Goal: Information Seeking & Learning: Learn about a topic

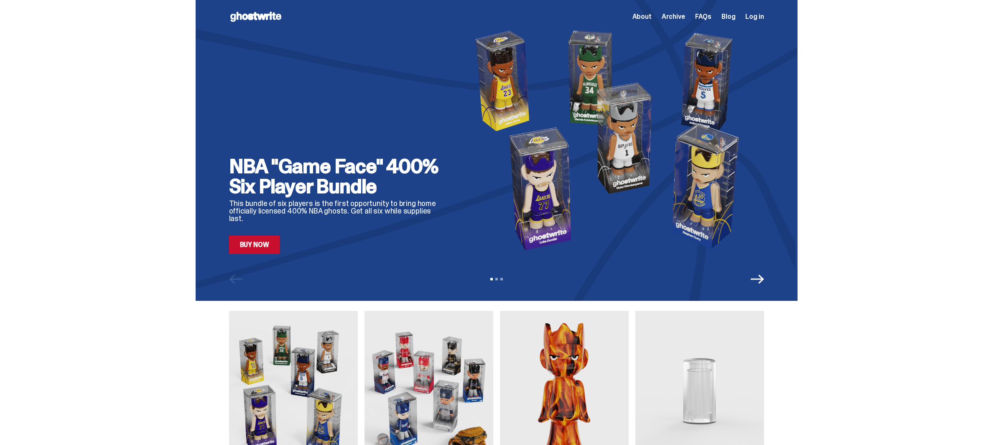
click at [275, 247] on link "Buy Now" at bounding box center [254, 245] width 51 height 18
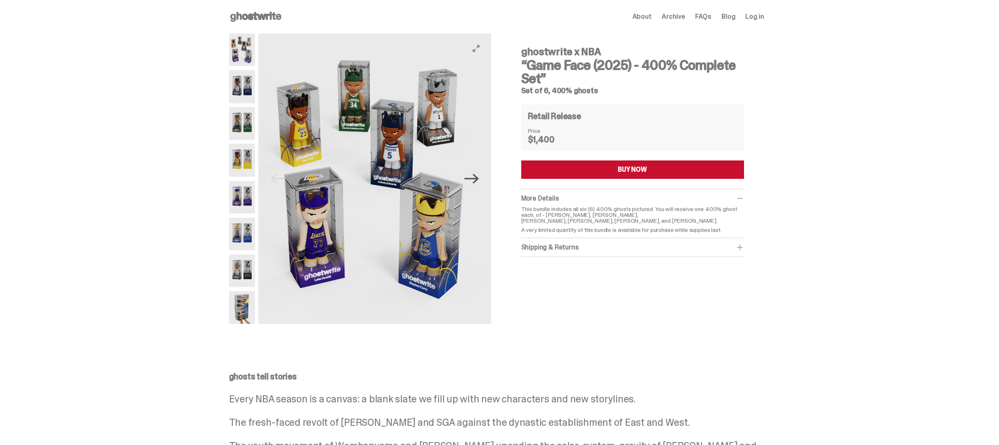
click at [479, 181] on icon "Next" at bounding box center [471, 179] width 15 height 10
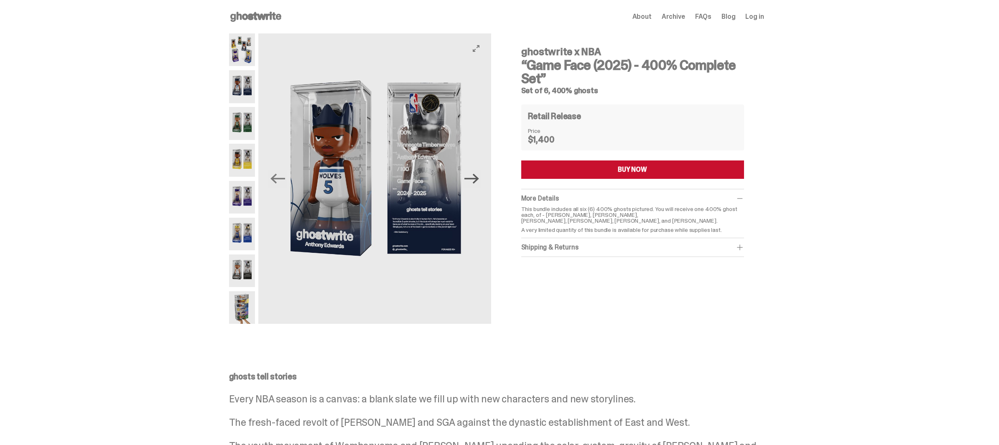
click at [473, 178] on icon "Next" at bounding box center [471, 179] width 15 height 10
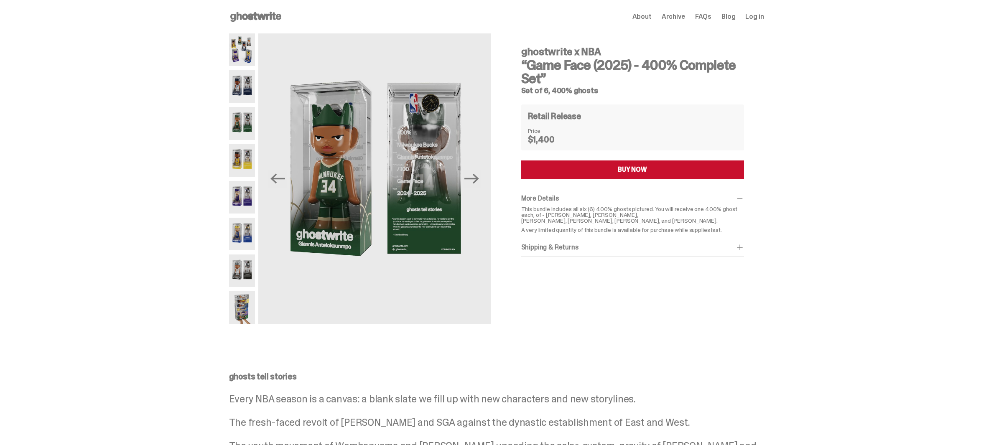
click at [262, 15] on use at bounding box center [255, 17] width 51 height 10
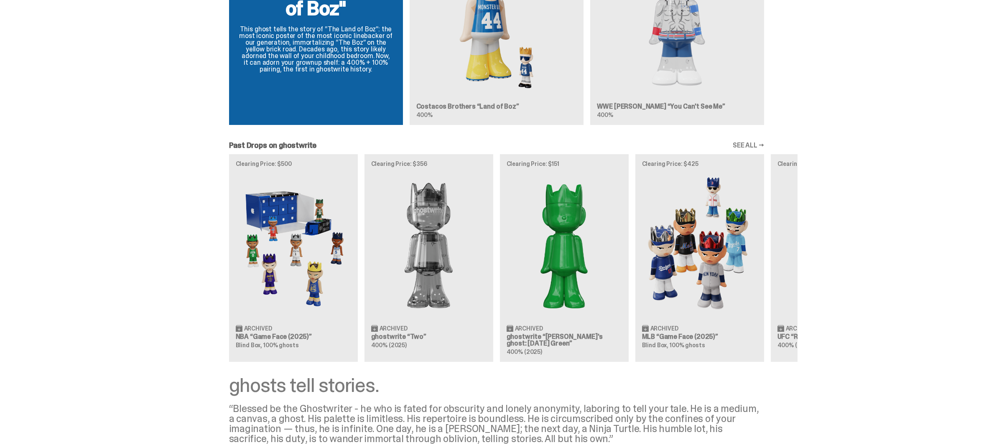
scroll to position [627, 0]
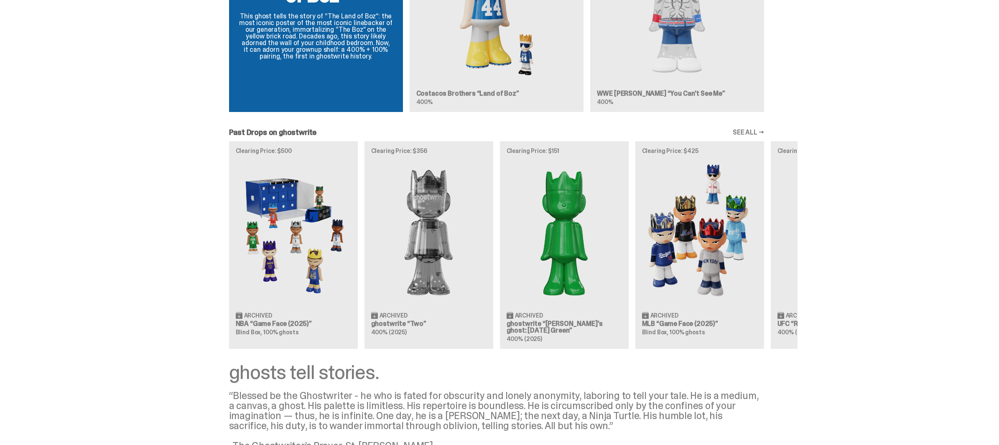
click at [291, 231] on div "Clearing Price: $500 Archived NBA “Game Face (2025)” Blind Box, 100% ghosts Cle…" at bounding box center [497, 244] width 602 height 207
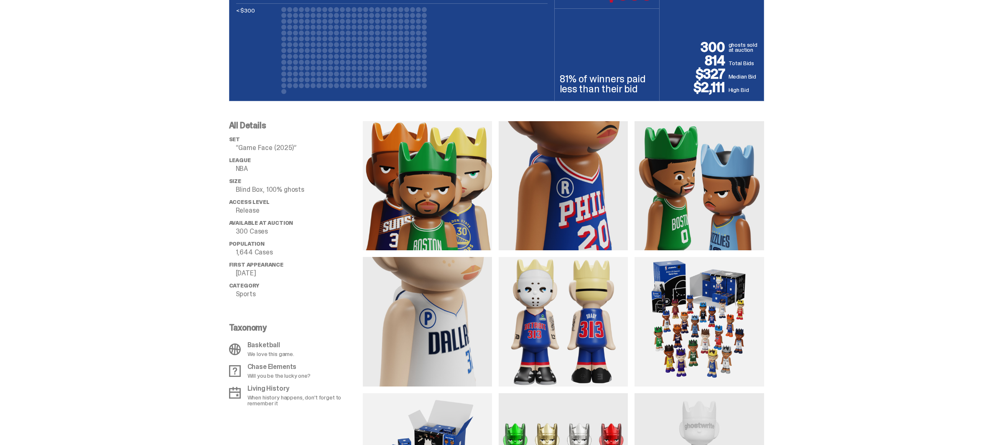
scroll to position [543, 0]
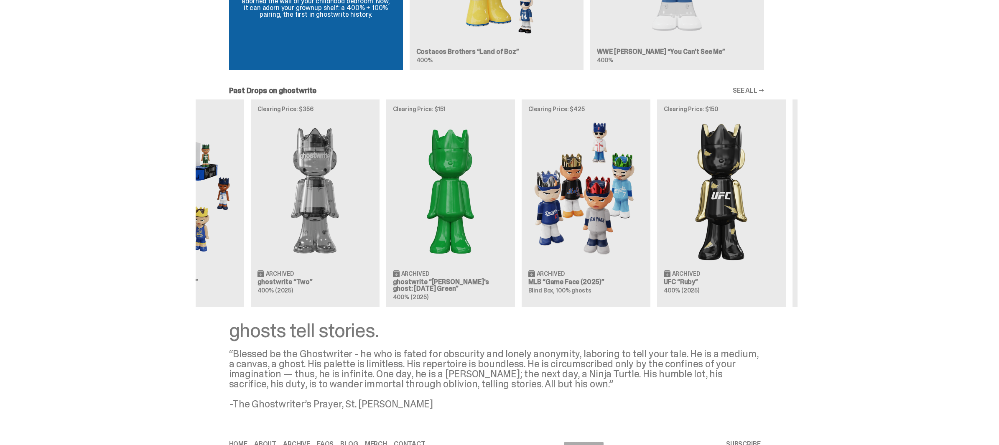
scroll to position [0, 145]
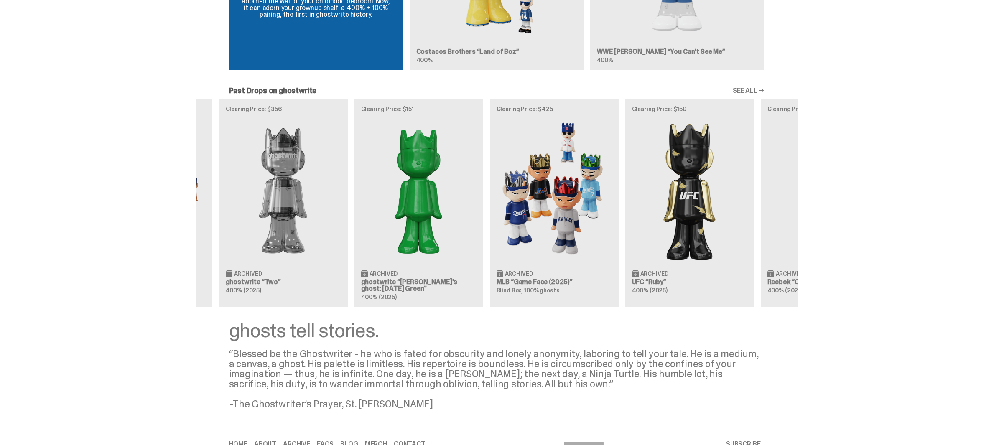
click at [629, 186] on div "Clearing Price: $500 Archived NBA “Game Face (2025)” Blind Box, 100% ghosts Cle…" at bounding box center [497, 202] width 602 height 207
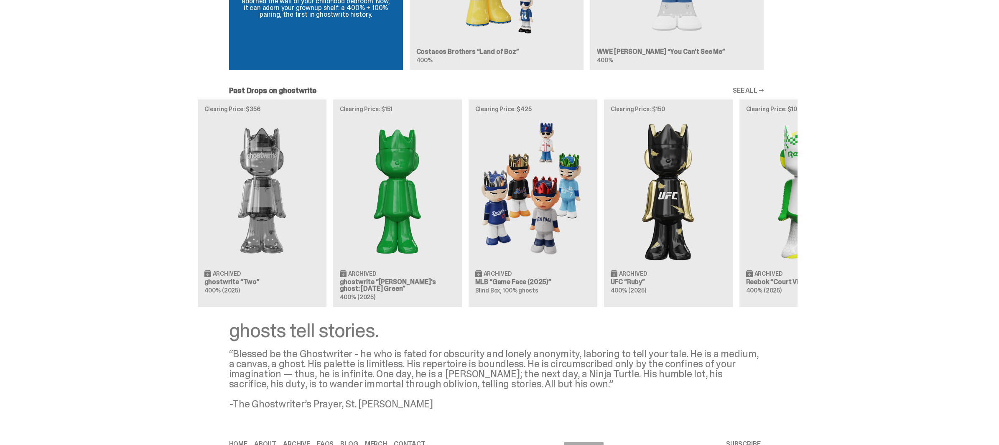
scroll to position [0, 242]
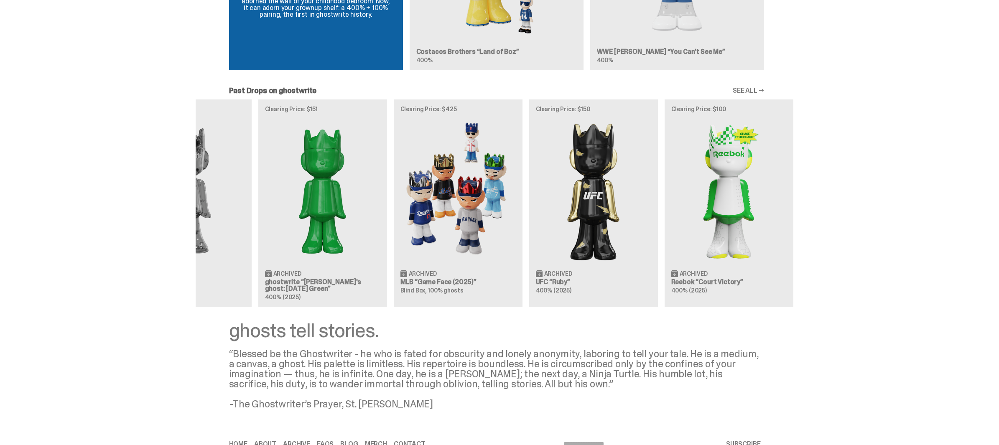
click at [687, 184] on div "Clearing Price: $500 Archived NBA “Game Face (2025)” Blind Box, 100% ghosts Cle…" at bounding box center [497, 202] width 602 height 207
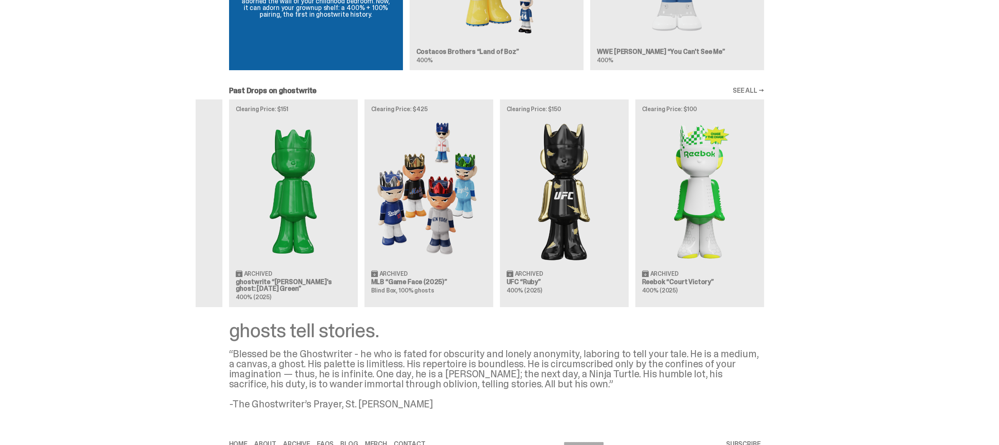
click at [608, 181] on div "Clearing Price: $500 Archived NBA “Game Face (2025)” Blind Box, 100% ghosts Cle…" at bounding box center [497, 202] width 602 height 207
click at [567, 171] on div "Clearing Price: $500 Archived NBA “Game Face (2025)” Blind Box, 100% ghosts Cle…" at bounding box center [497, 202] width 602 height 207
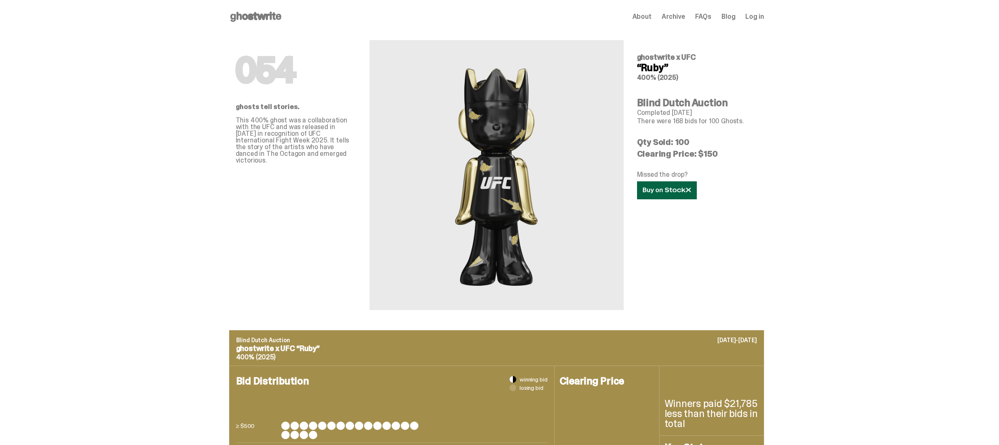
click at [667, 196] on link at bounding box center [667, 190] width 60 height 18
click at [249, 19] on use at bounding box center [255, 17] width 51 height 10
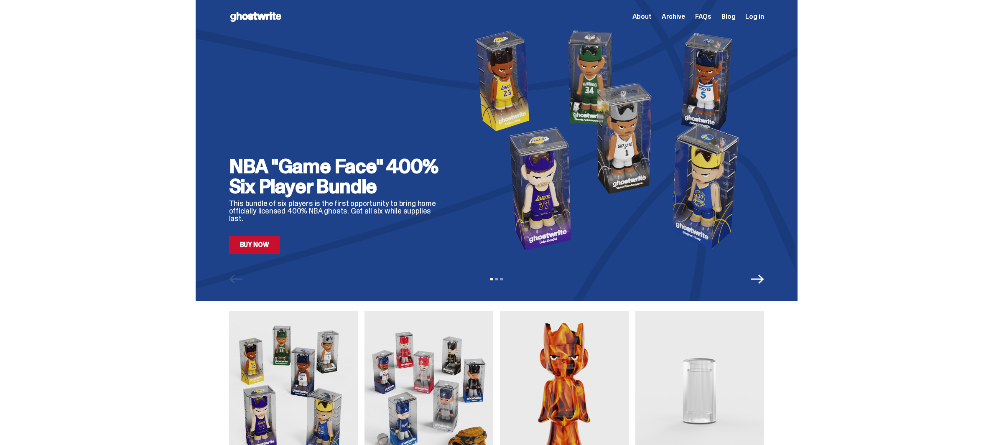
click at [754, 277] on icon "Next" at bounding box center [756, 278] width 13 height 13
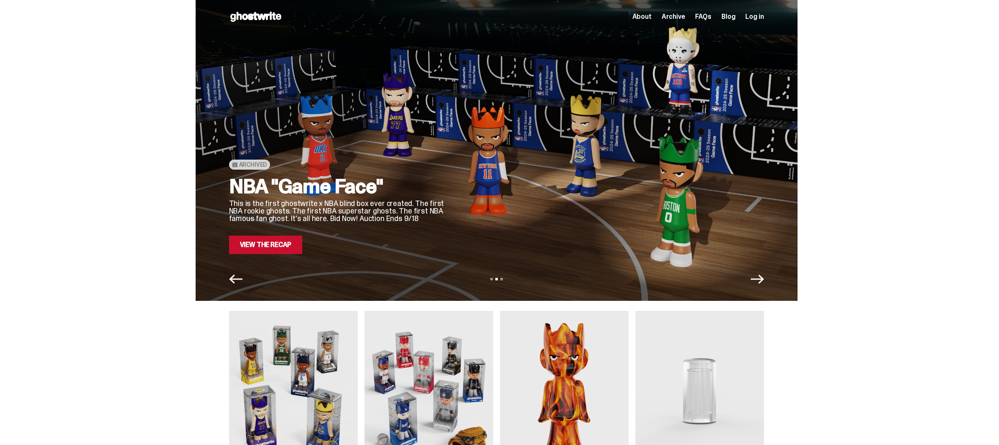
click at [758, 275] on icon "Next" at bounding box center [756, 278] width 13 height 13
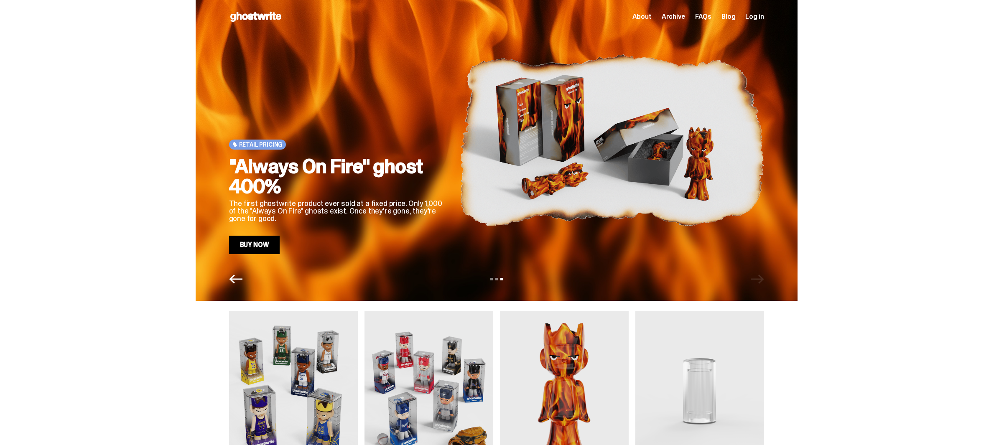
click at [265, 245] on link "Buy Now" at bounding box center [254, 245] width 51 height 18
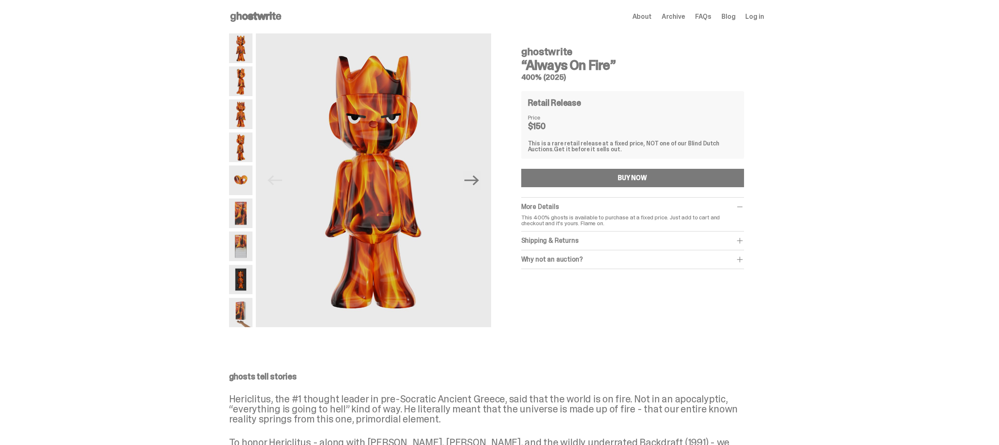
click at [240, 69] on img at bounding box center [240, 81] width 23 height 30
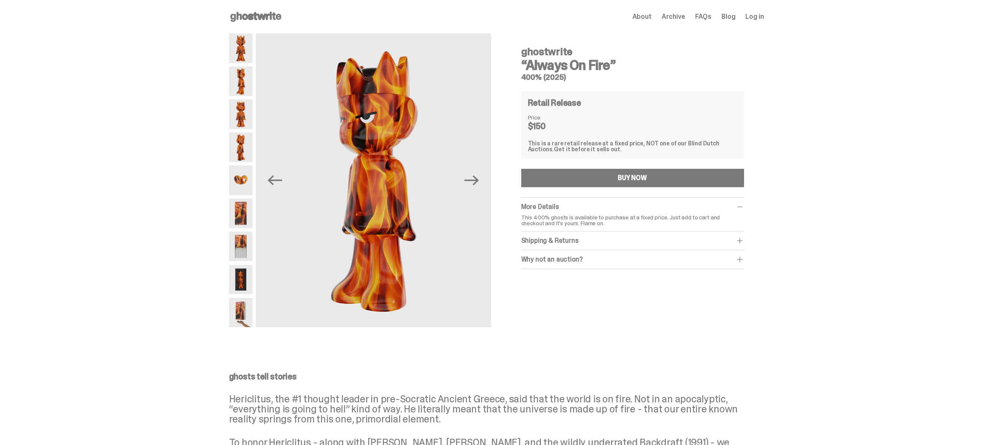
click at [242, 110] on img at bounding box center [240, 114] width 23 height 30
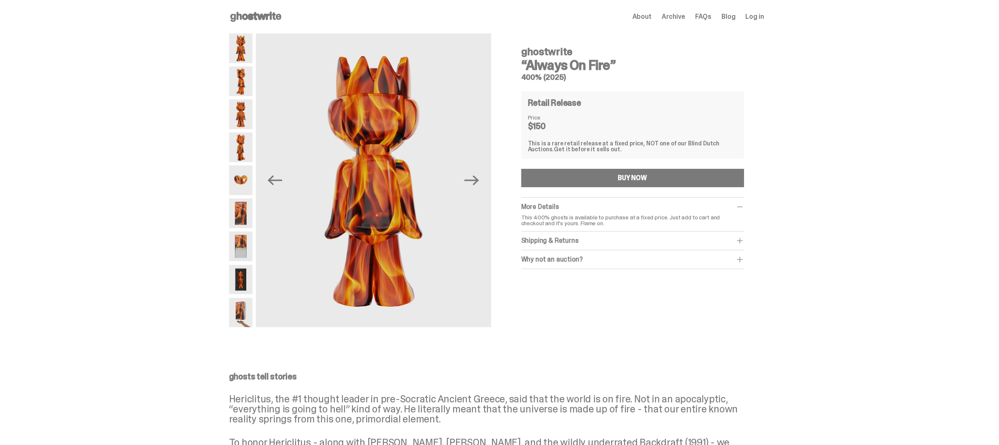
click at [239, 177] on img at bounding box center [240, 180] width 23 height 30
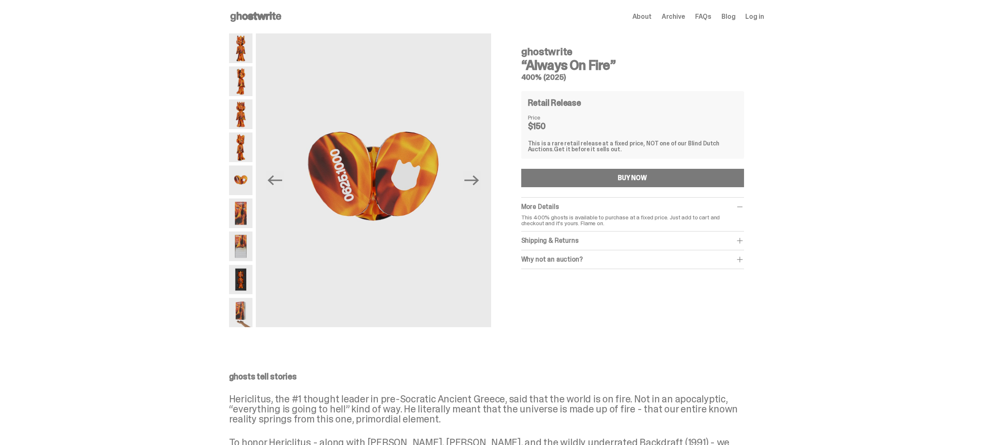
click at [243, 157] on img at bounding box center [240, 147] width 23 height 30
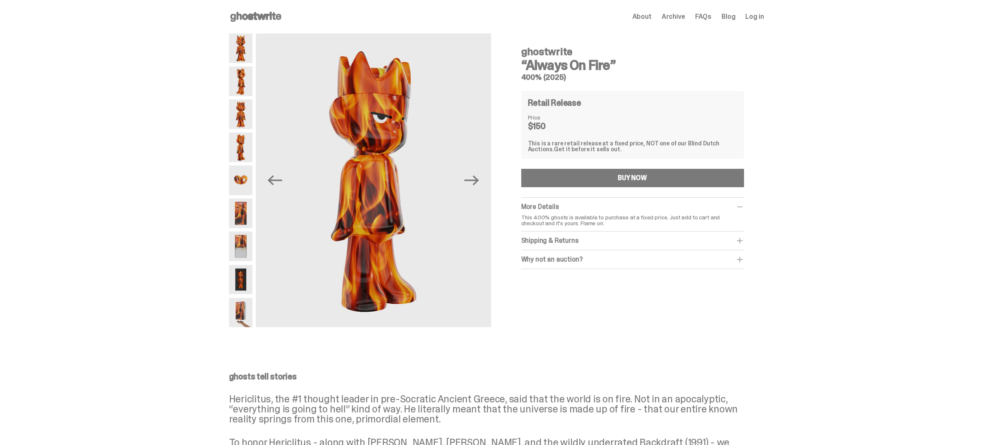
click at [247, 218] on img at bounding box center [240, 213] width 23 height 30
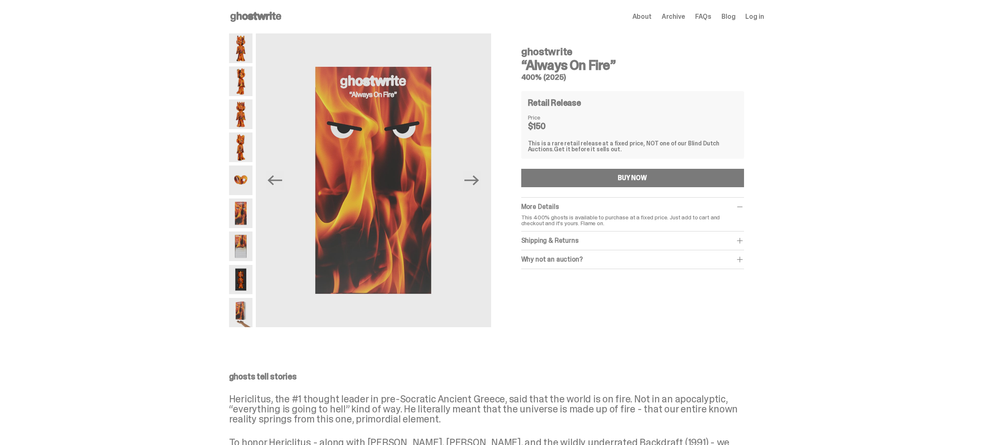
click at [237, 239] on img at bounding box center [240, 246] width 23 height 30
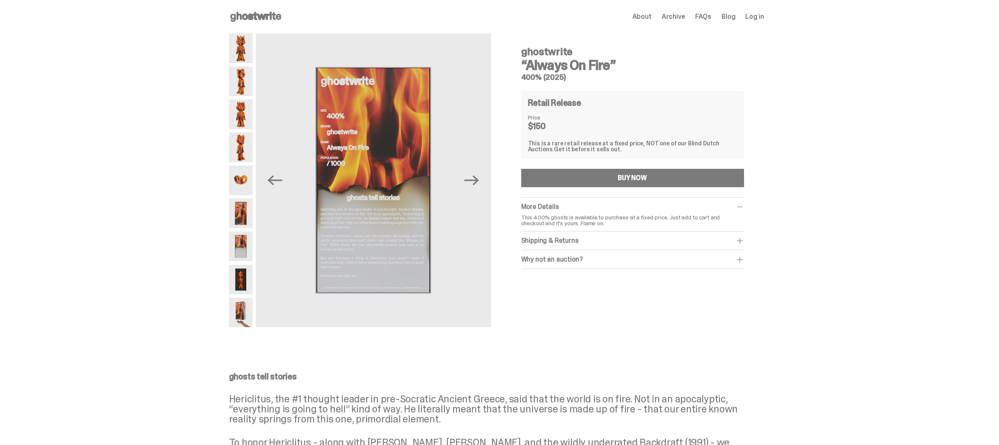
click at [243, 269] on img at bounding box center [240, 280] width 23 height 30
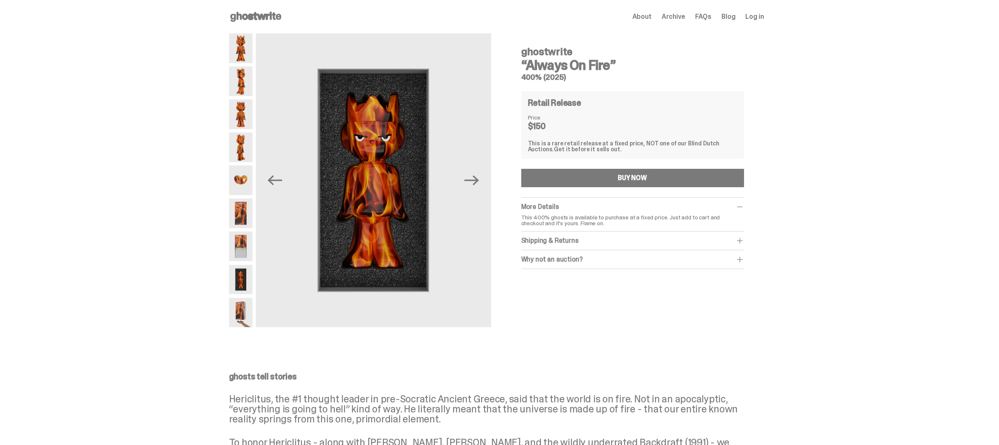
click at [239, 315] on img at bounding box center [240, 313] width 23 height 30
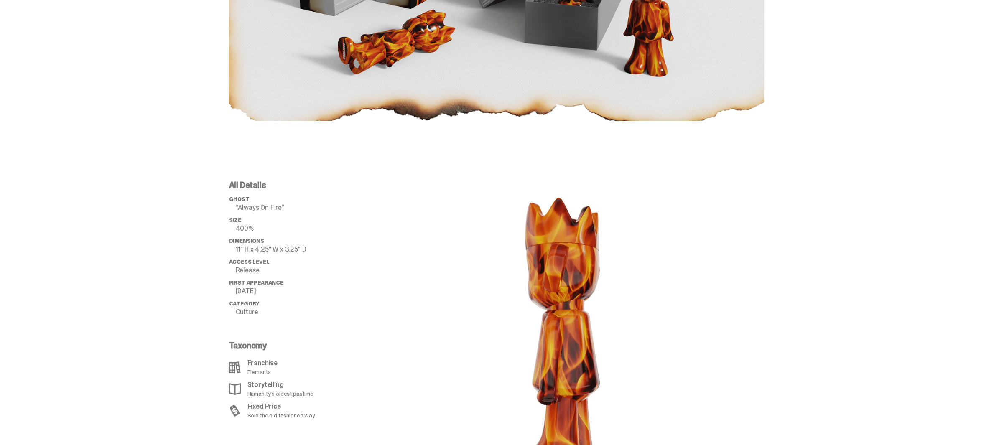
scroll to position [653, 0]
